Goal: Transaction & Acquisition: Obtain resource

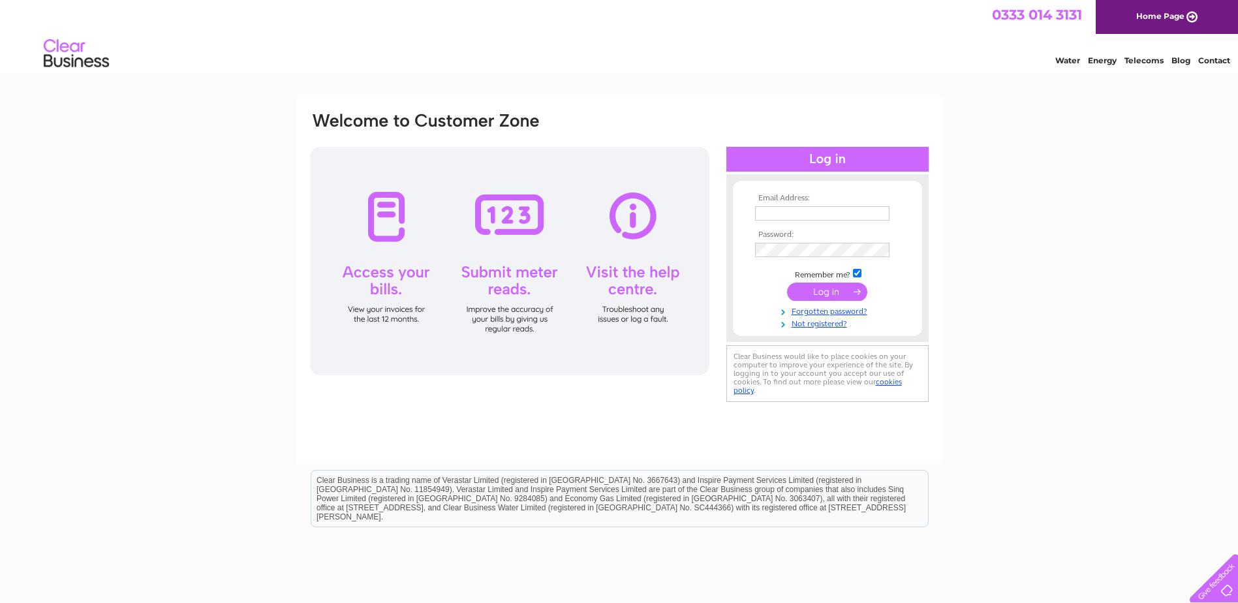
type input "[EMAIL_ADDRESS][PERSON_NAME][DOMAIN_NAME]"
click at [828, 294] on input "submit" at bounding box center [827, 292] width 80 height 18
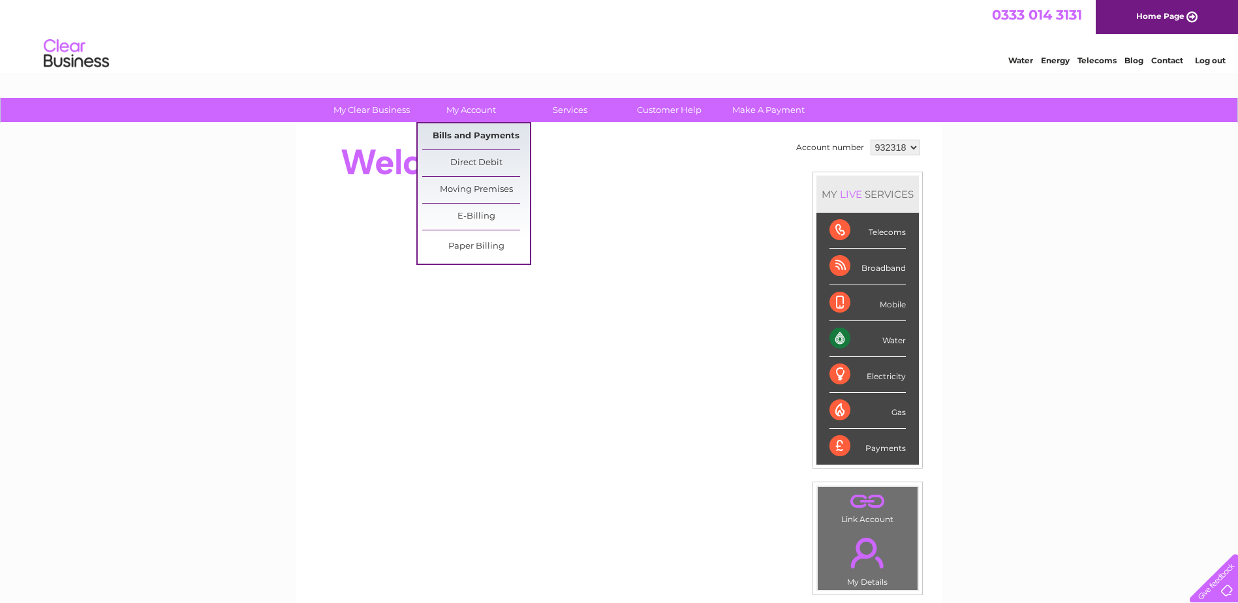
click at [465, 133] on link "Bills and Payments" at bounding box center [476, 136] width 108 height 26
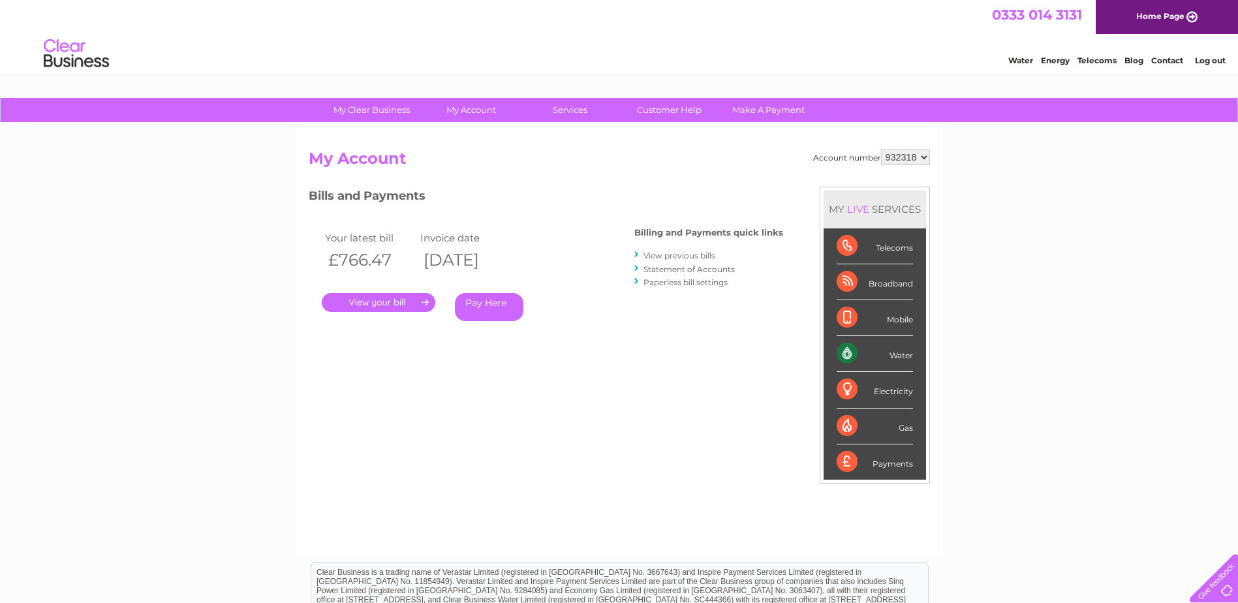
click at [379, 302] on link "." at bounding box center [379, 302] width 114 height 19
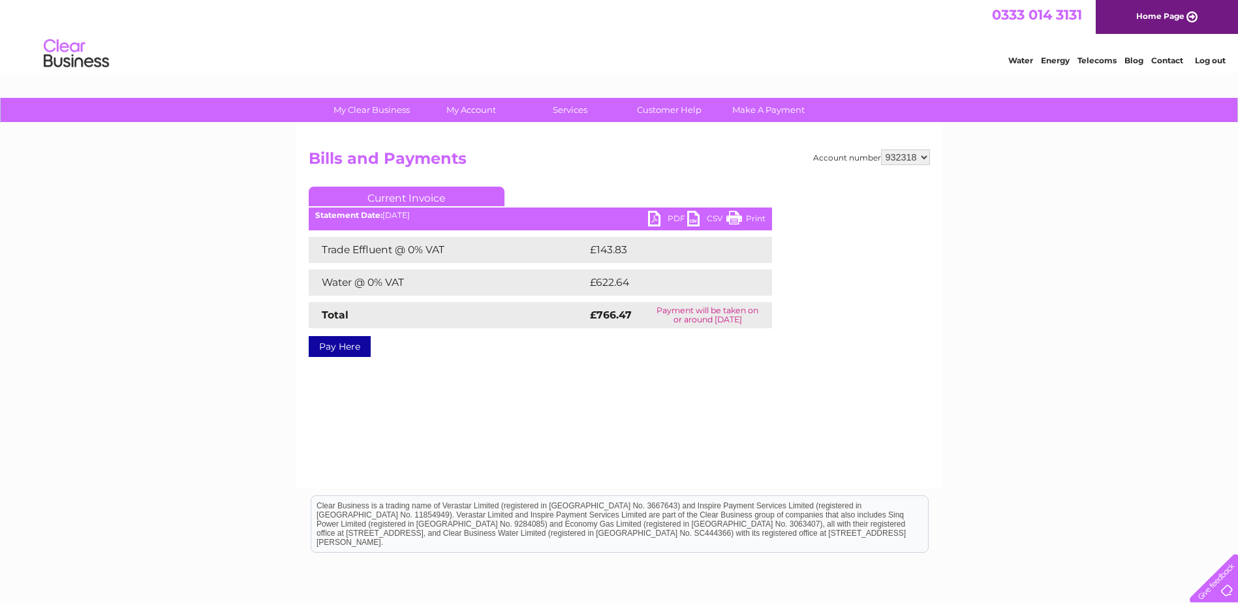
click at [677, 218] on link "PDF" at bounding box center [667, 220] width 39 height 19
